Goal: Transaction & Acquisition: Obtain resource

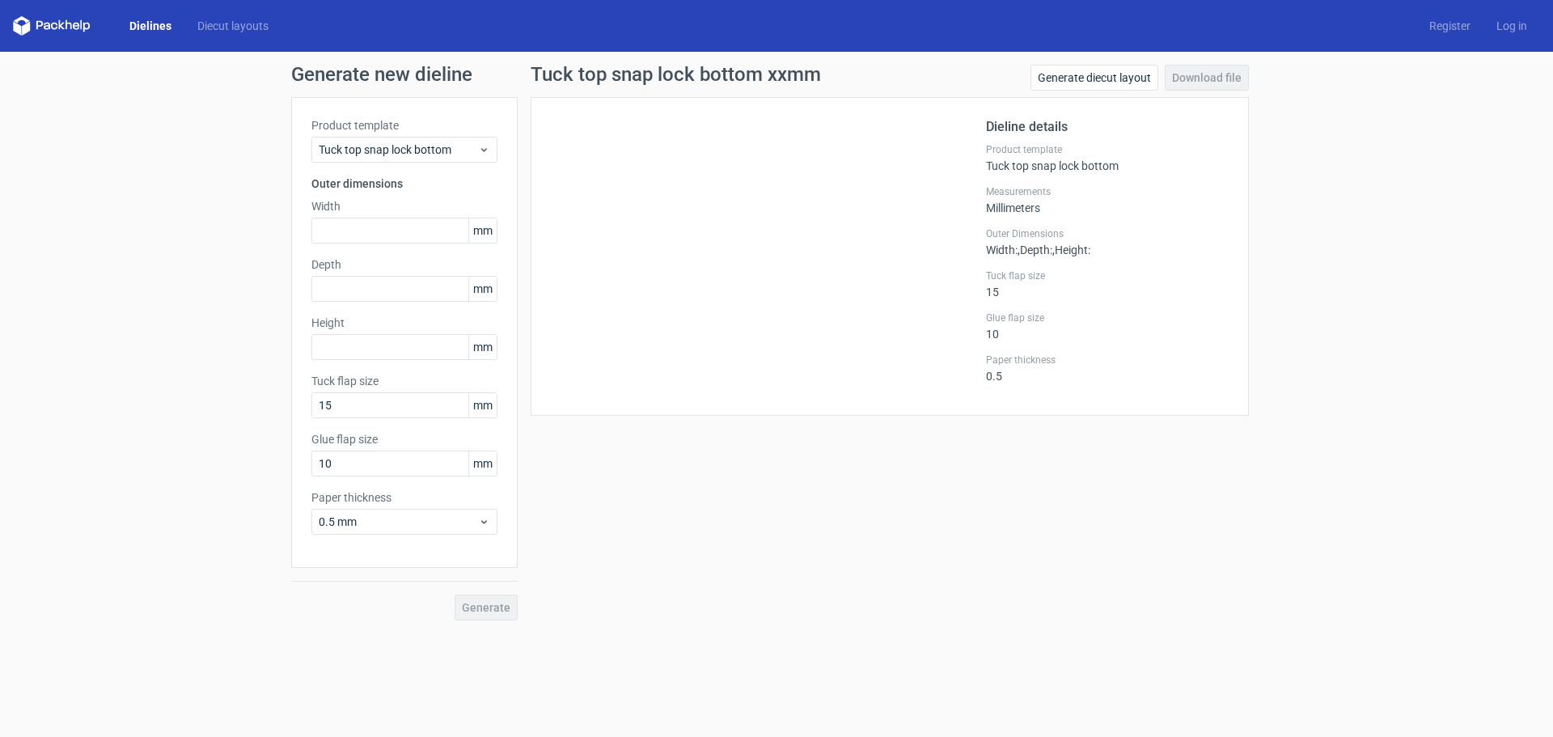
click at [36, 24] on icon at bounding box center [39, 25] width 6 height 9
click at [156, 28] on link "Dielines" at bounding box center [150, 26] width 68 height 16
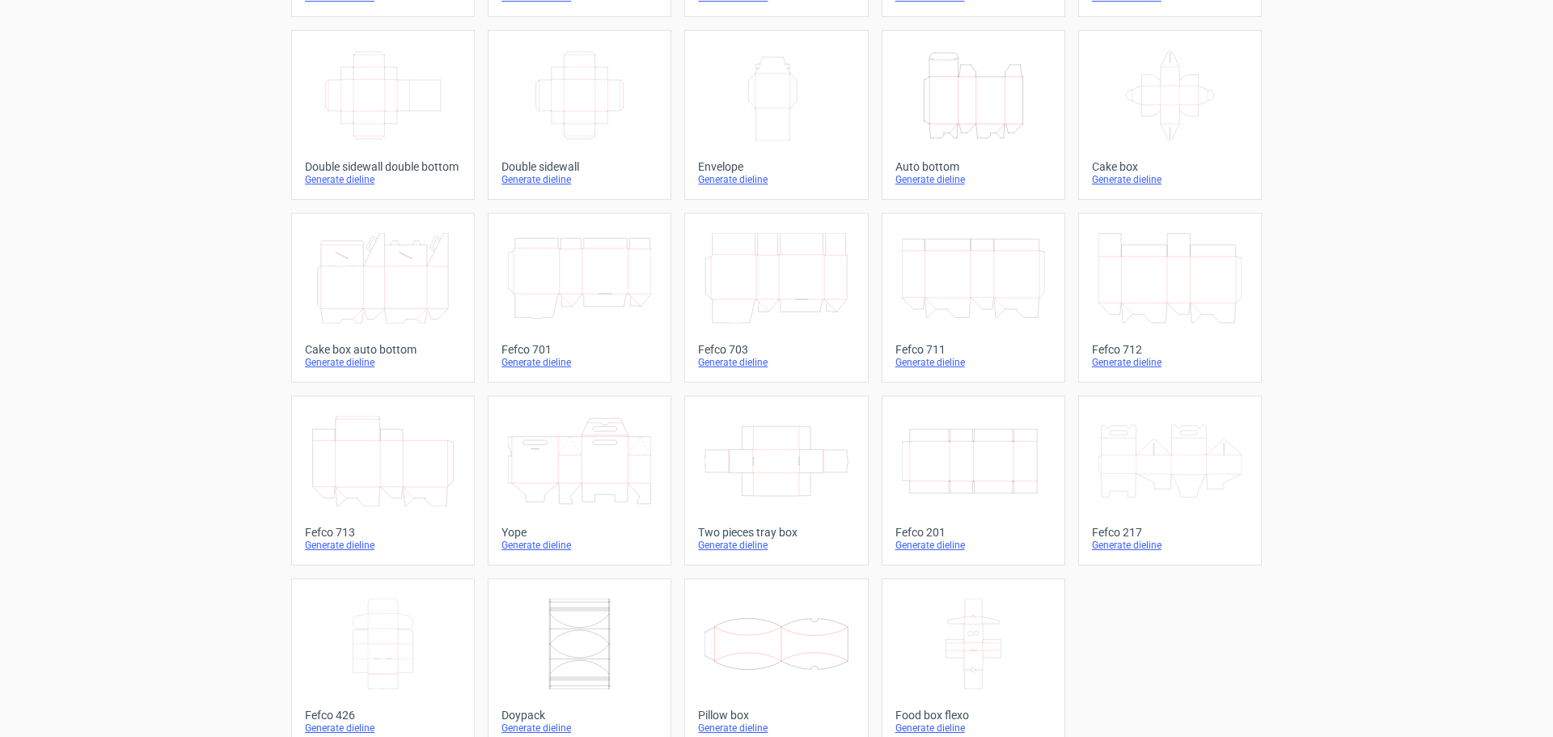
scroll to position [274, 0]
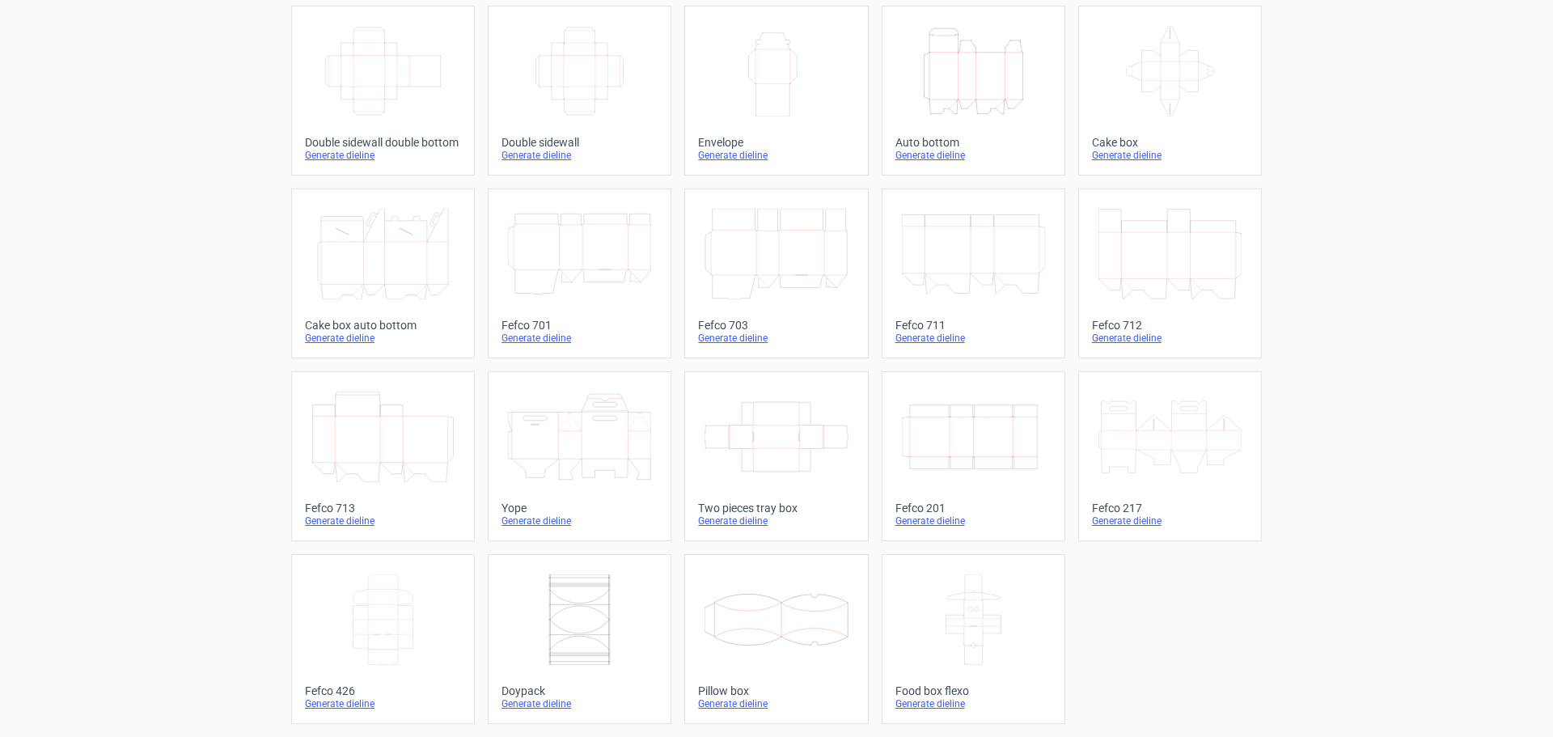
click at [726, 523] on div "Generate dieline" at bounding box center [776, 520] width 156 height 13
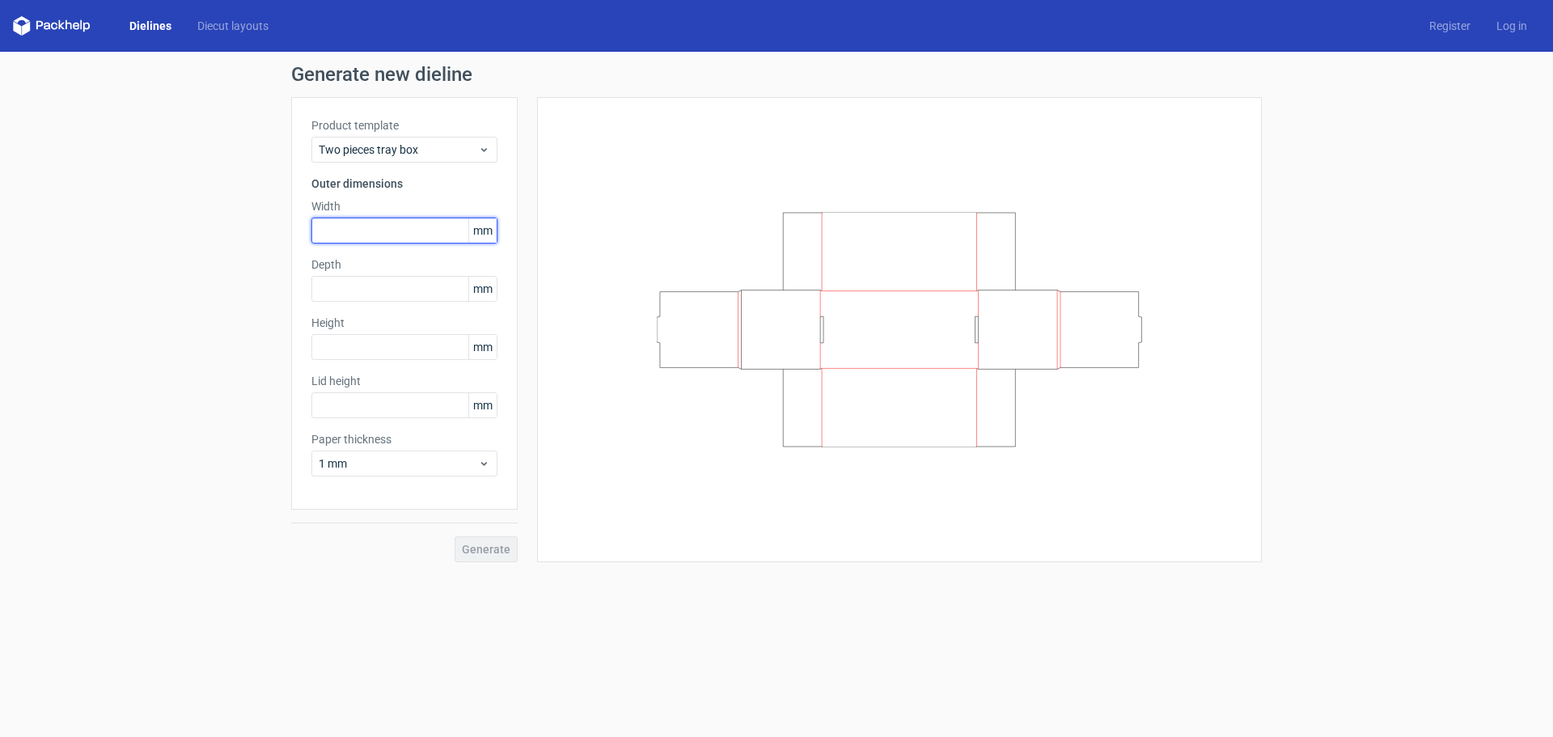
click at [358, 231] on input "text" at bounding box center [404, 231] width 186 height 26
click at [434, 146] on span "Two pieces tray box" at bounding box center [398, 150] width 159 height 16
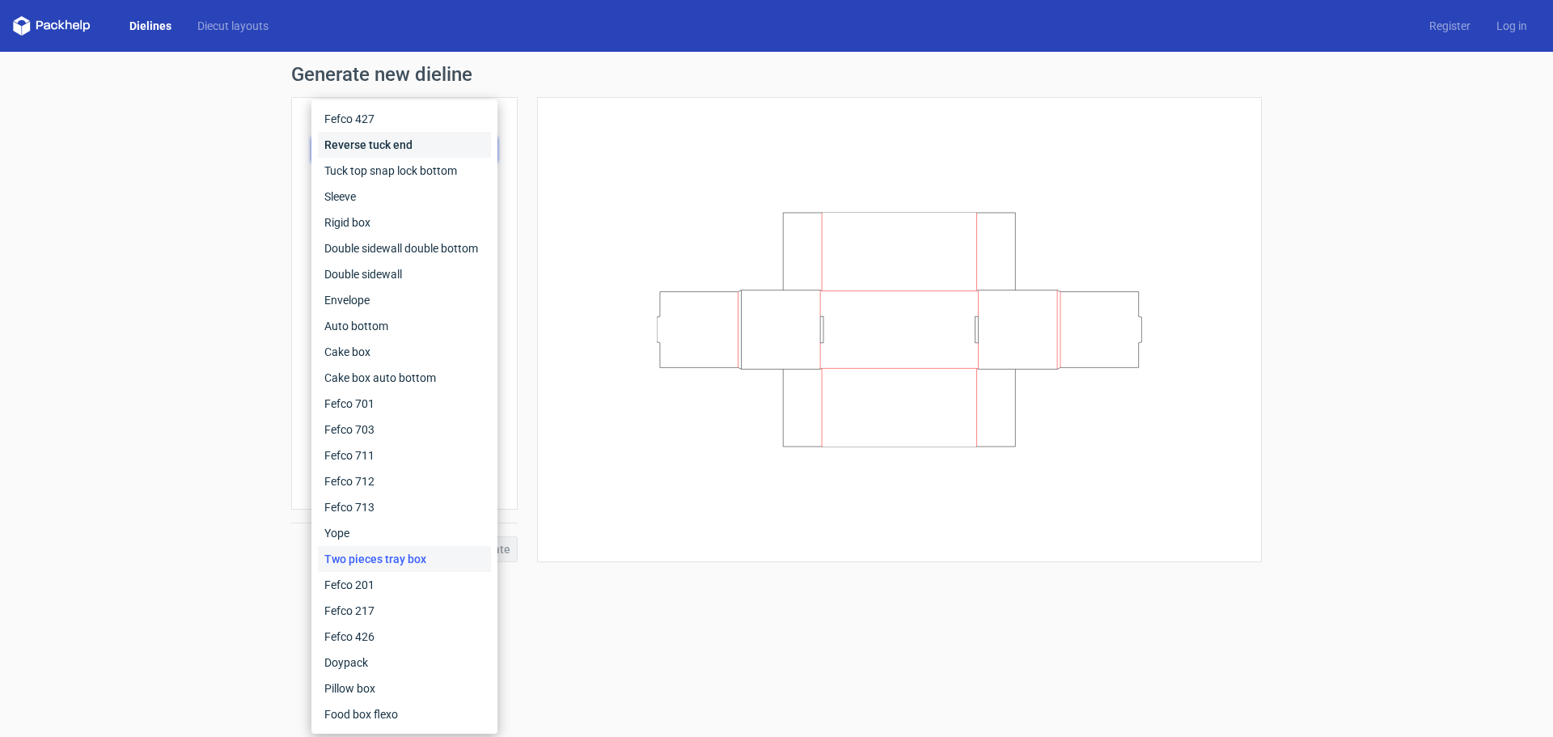
click at [434, 146] on div "Reverse tuck end" at bounding box center [404, 145] width 173 height 26
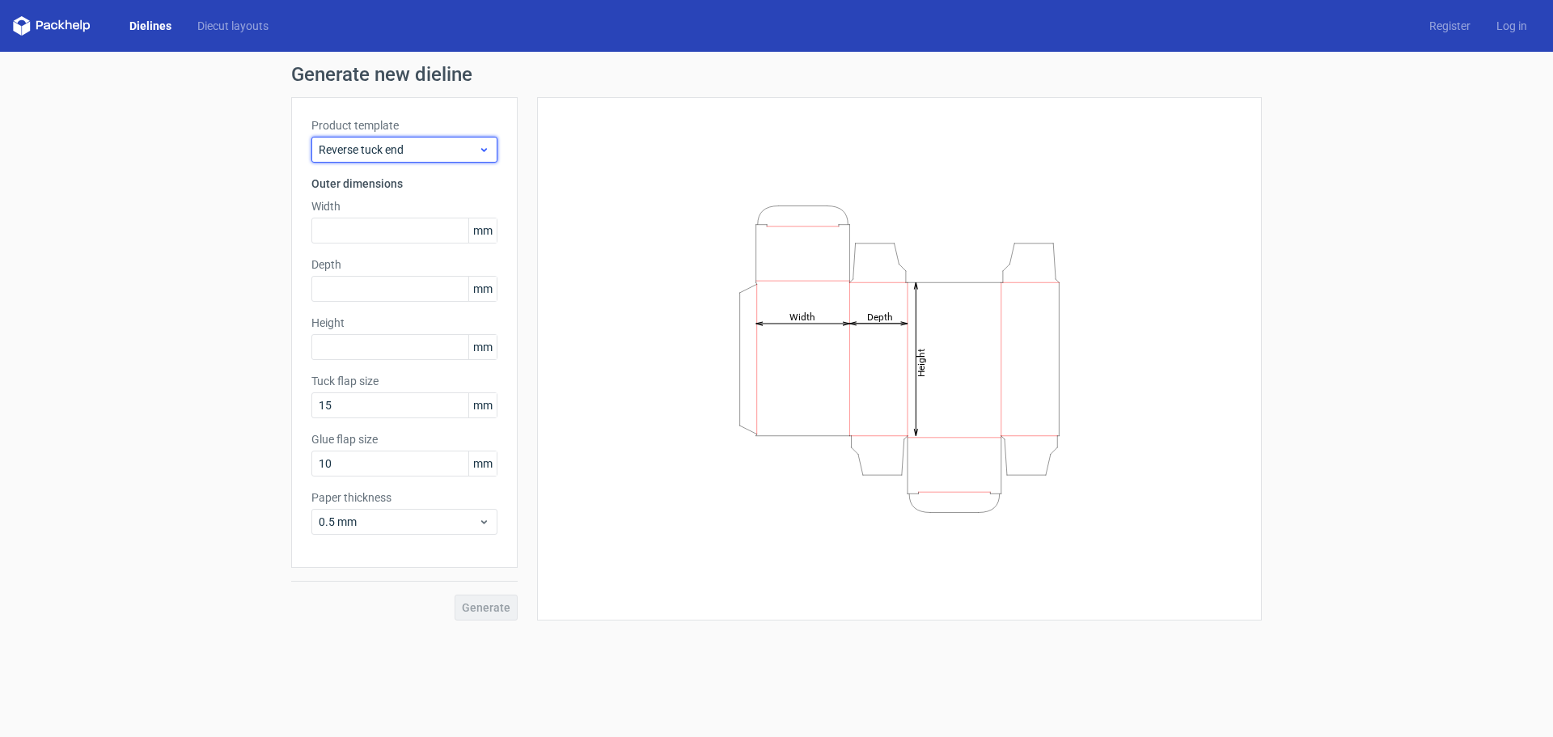
click at [370, 146] on span "Reverse tuck end" at bounding box center [398, 150] width 159 height 16
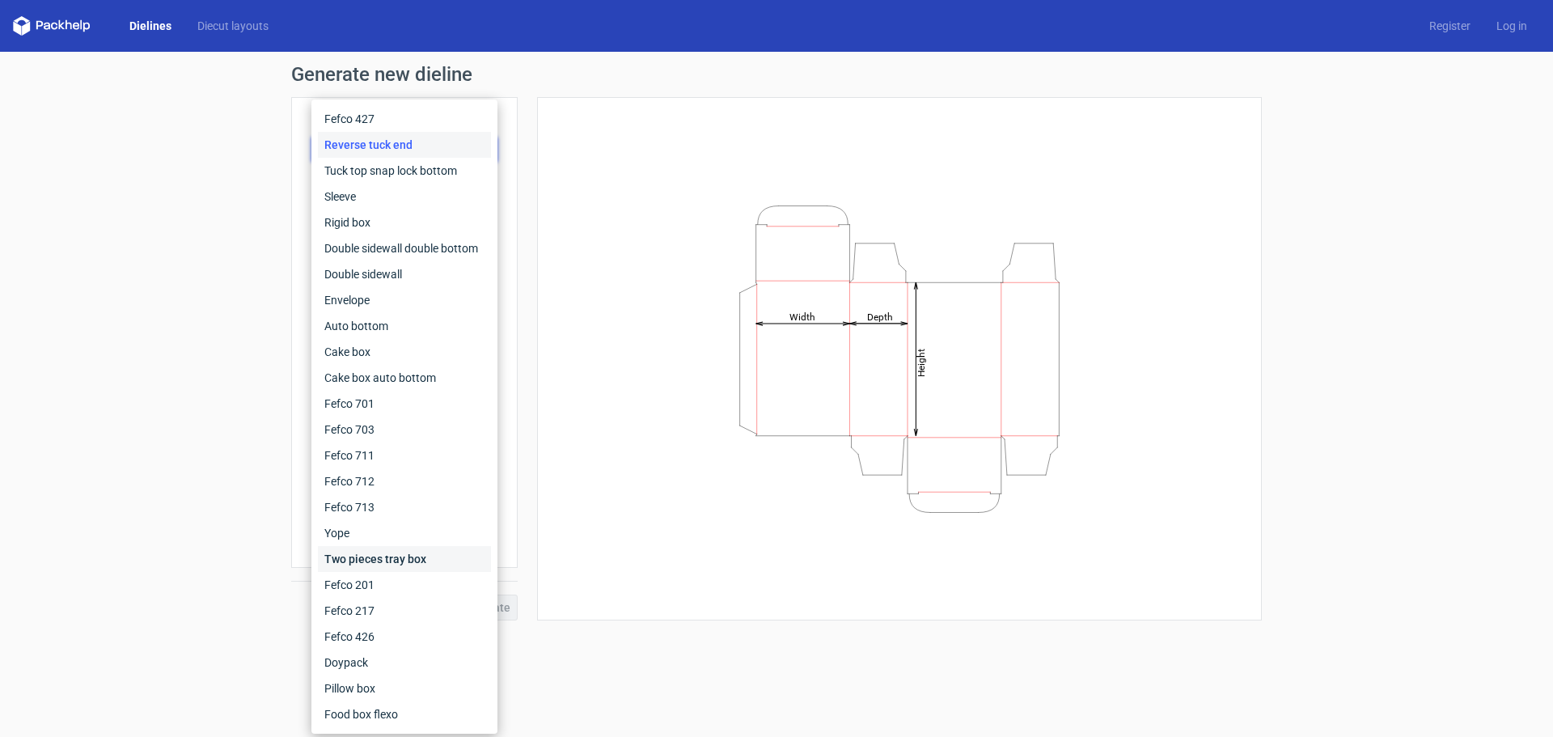
click at [361, 557] on div "Two pieces tray box" at bounding box center [404, 559] width 173 height 26
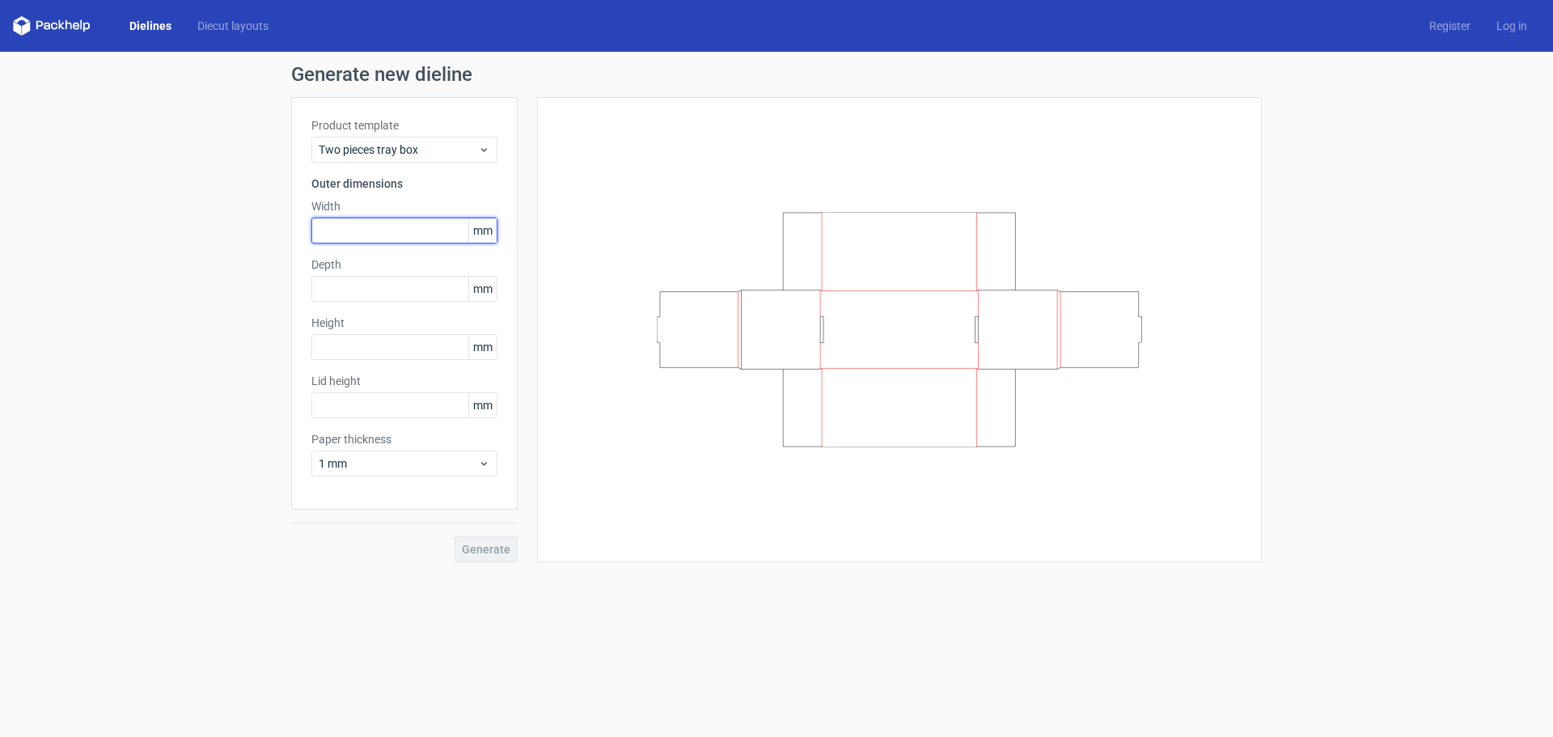
click at [337, 243] on input "text" at bounding box center [404, 231] width 186 height 26
type input "124"
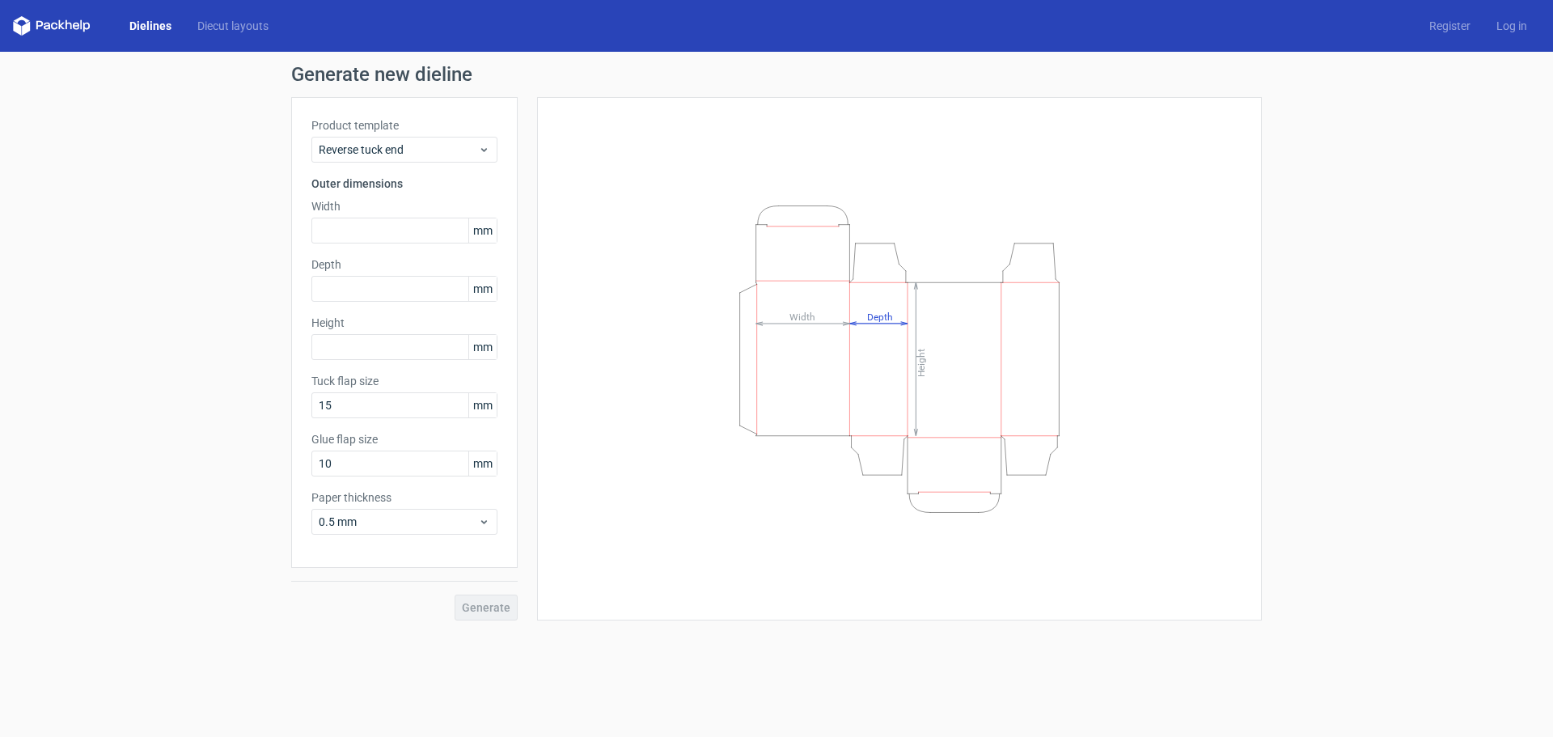
click at [155, 13] on div "Dielines Diecut layouts Register Log in" at bounding box center [776, 26] width 1553 height 52
click at [153, 29] on link "Dielines" at bounding box center [150, 26] width 68 height 16
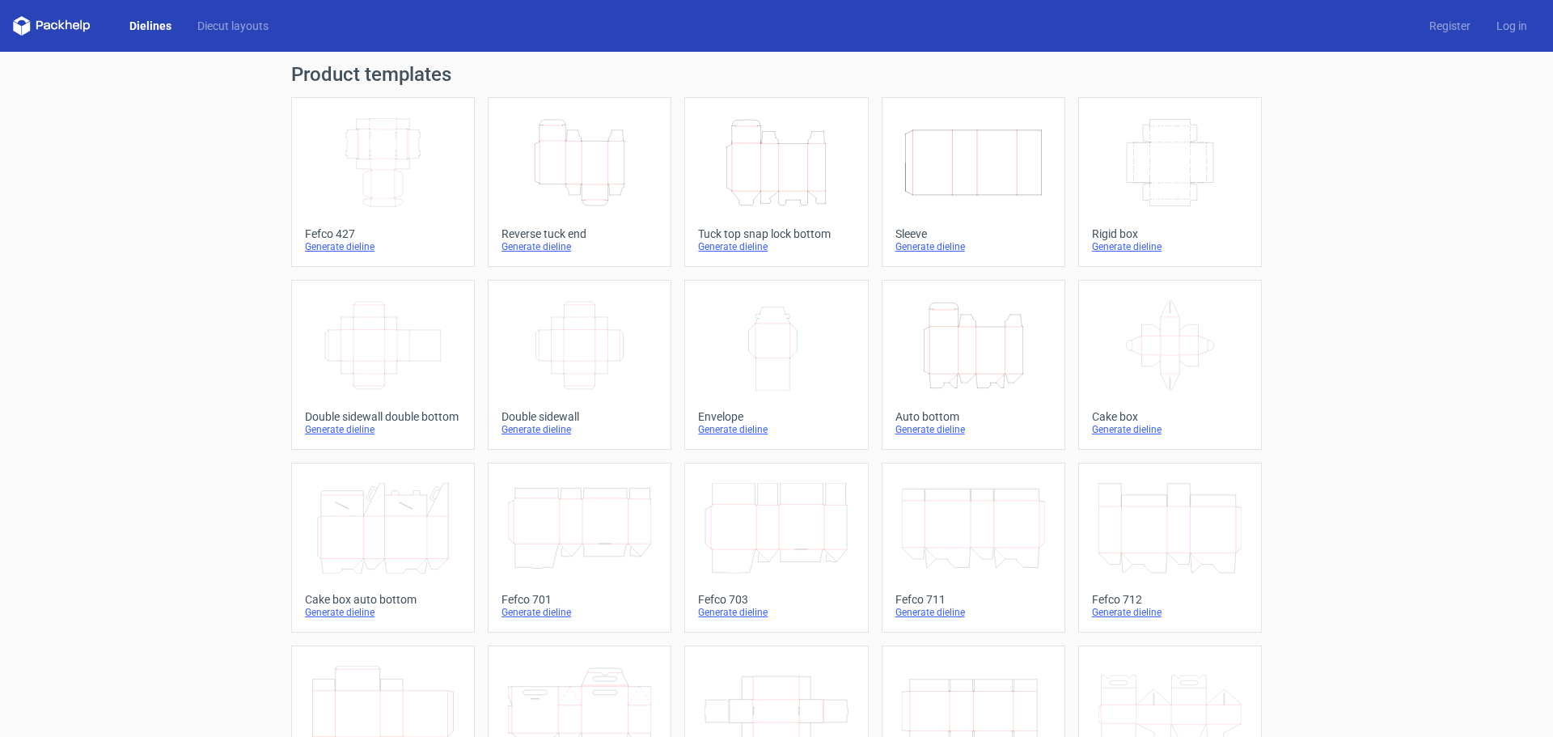
click at [436, 121] on icon "Width Depth Height" at bounding box center [382, 162] width 143 height 91
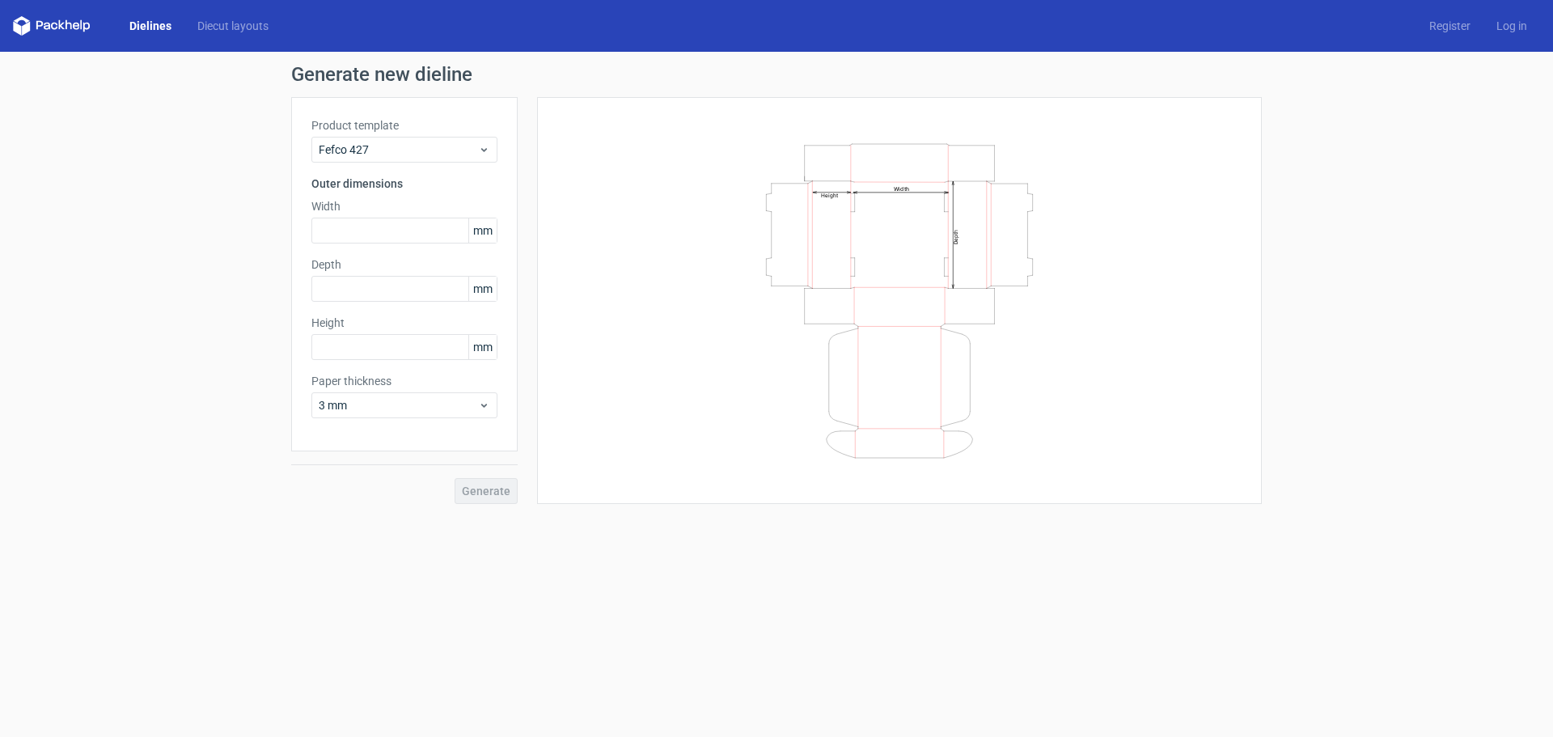
click at [159, 27] on link "Dielines" at bounding box center [150, 26] width 68 height 16
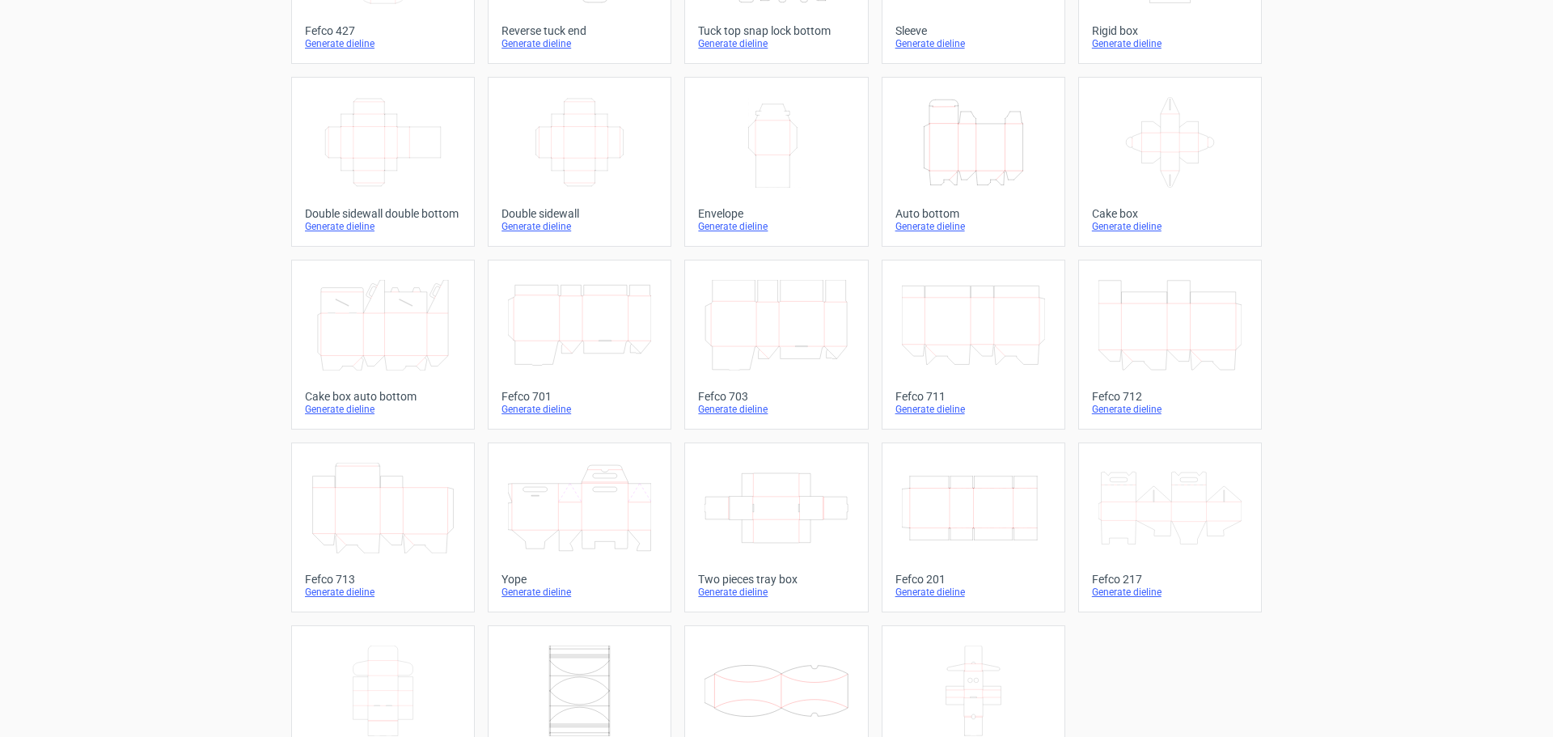
scroll to position [243, 0]
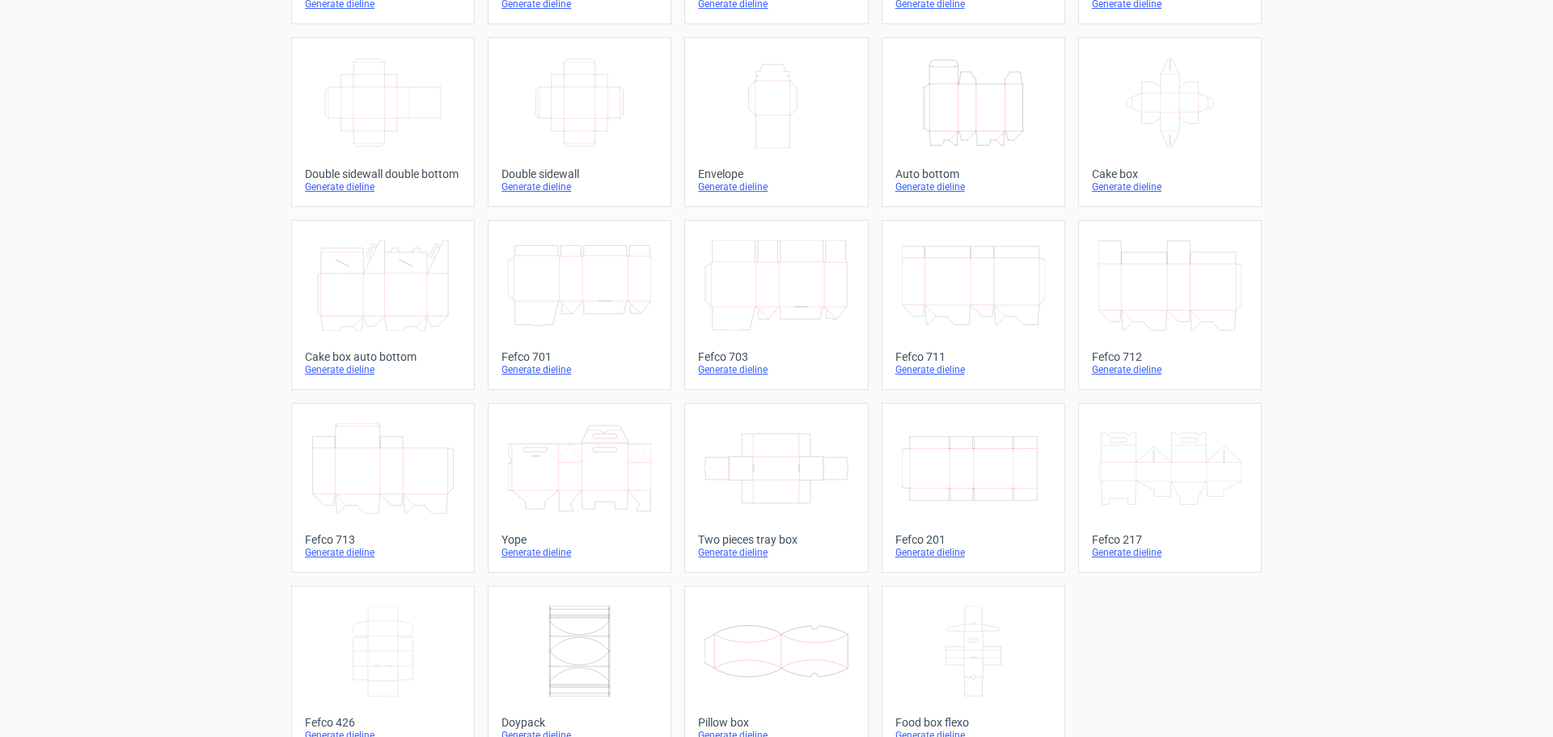
click at [383, 176] on div "Double sidewall double bottom" at bounding box center [383, 173] width 156 height 13
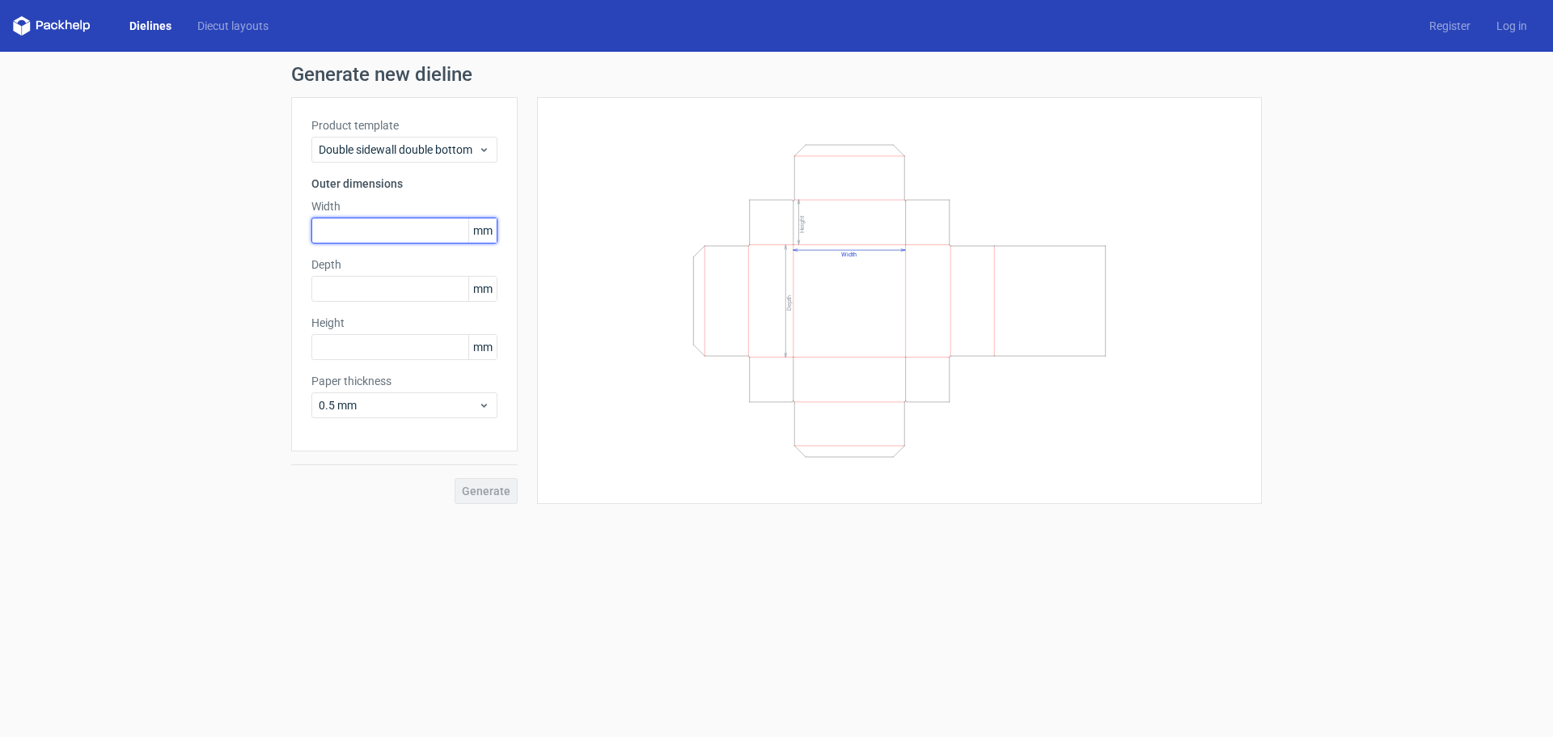
click at [410, 234] on input "text" at bounding box center [404, 231] width 186 height 26
type input "124"
click at [379, 292] on input "text" at bounding box center [404, 289] width 186 height 26
type input "209"
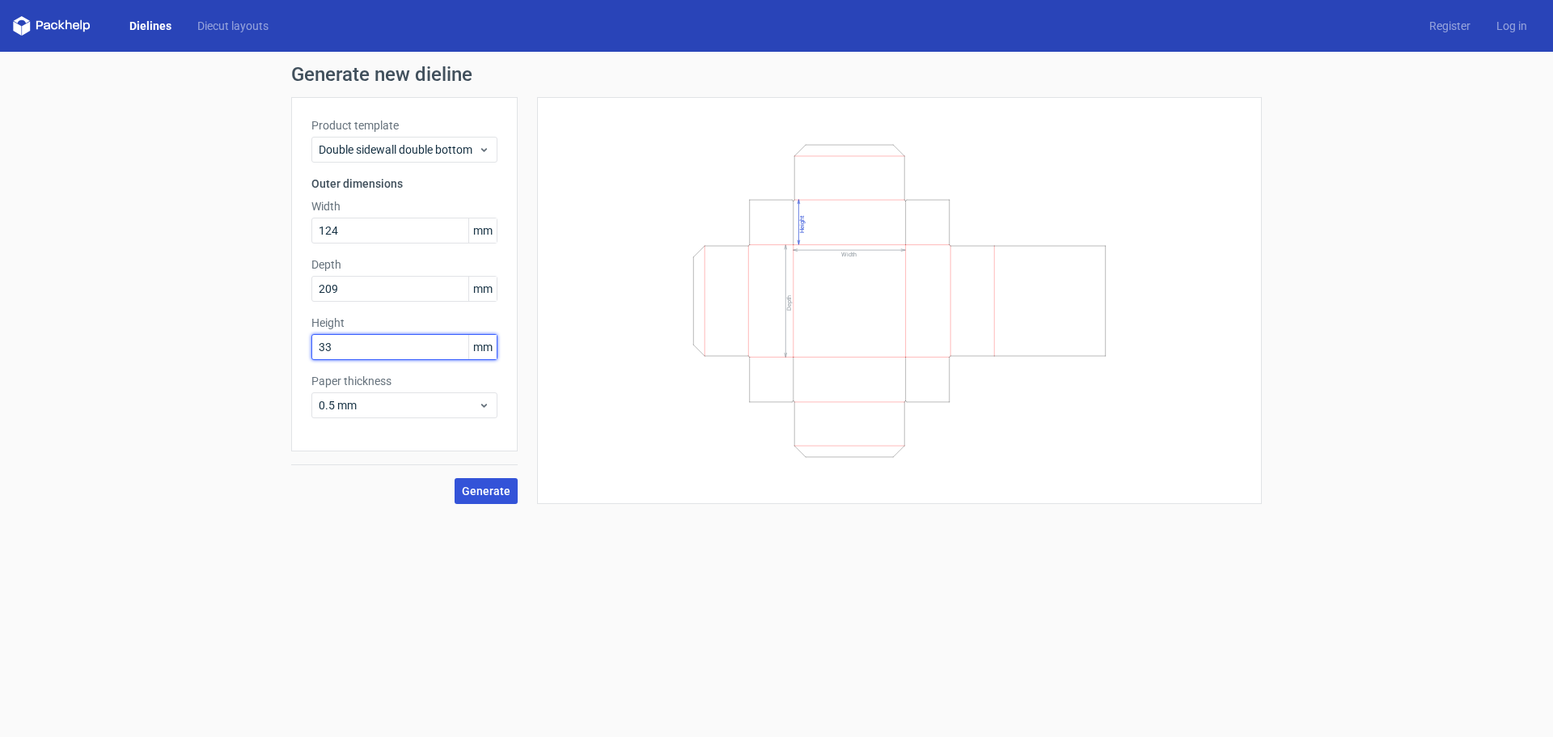
type input "33"
click at [486, 485] on span "Generate" at bounding box center [486, 490] width 49 height 11
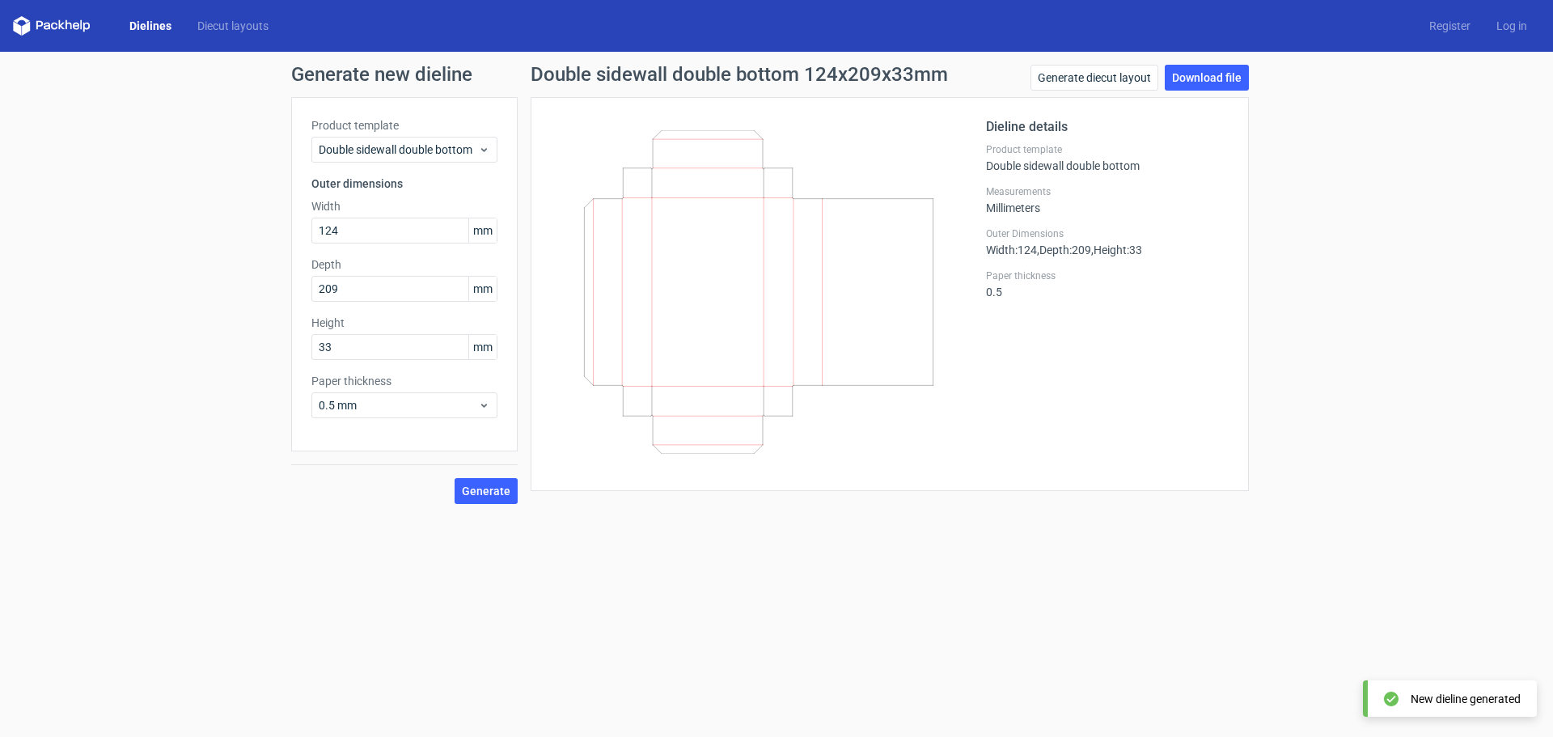
click at [901, 493] on div "Double sidewall double bottom 124x209x33mm Generate diecut layout Download file…" at bounding box center [890, 284] width 744 height 439
click at [1192, 73] on link "Download file" at bounding box center [1207, 78] width 84 height 26
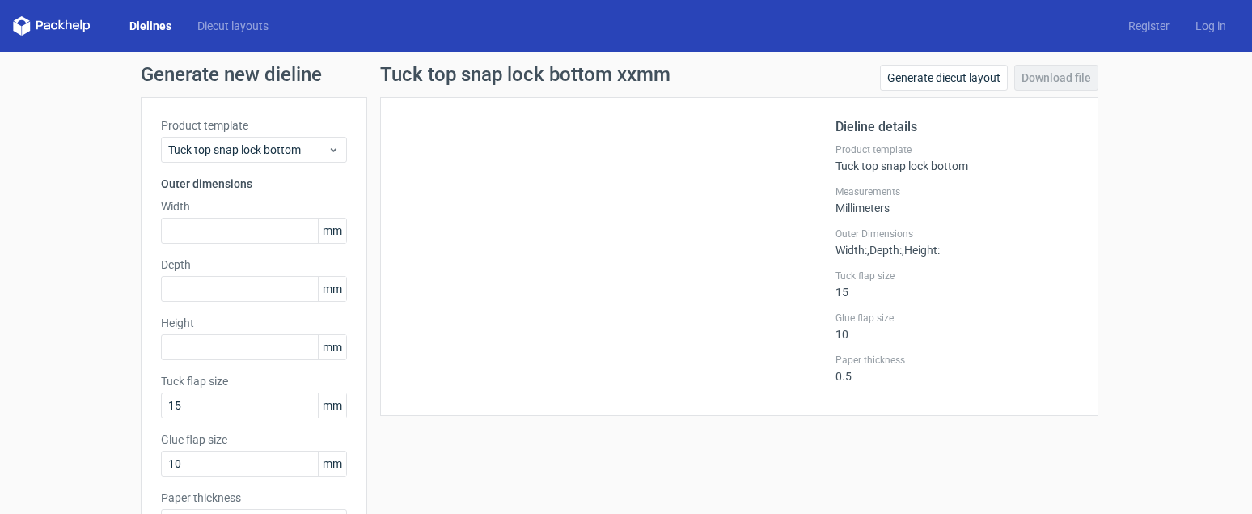
click at [158, 25] on link "Dielines" at bounding box center [150, 26] width 68 height 16
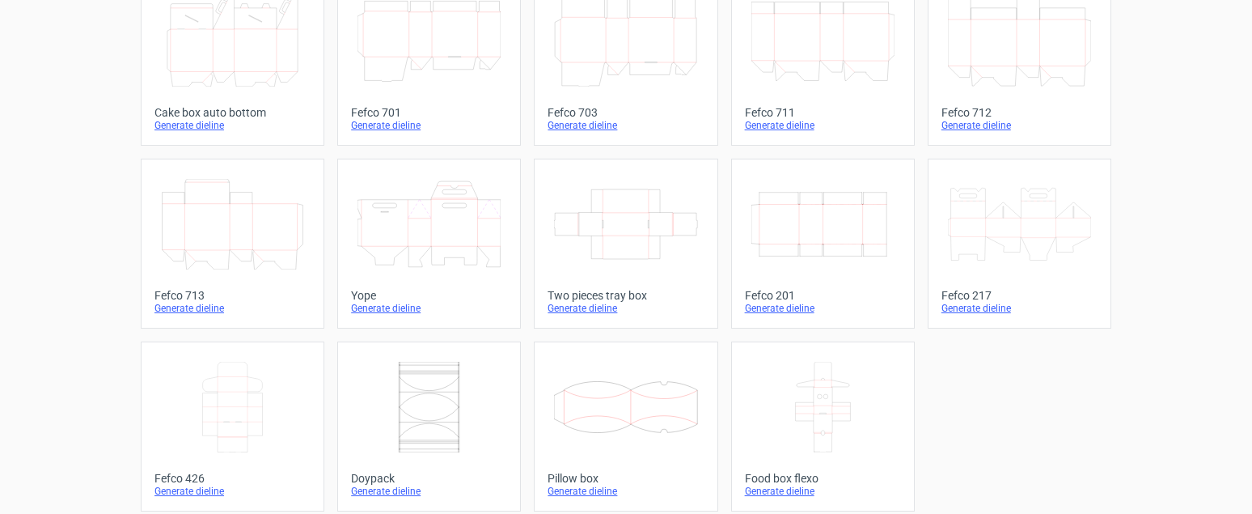
scroll to position [497, 0]
